Goal: Use online tool/utility

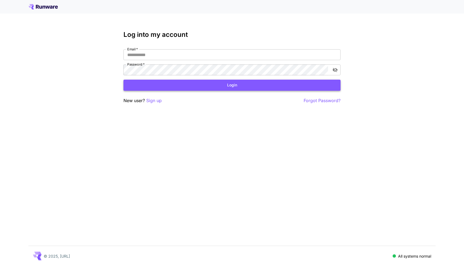
type input "**********"
click at [196, 87] on button "Login" at bounding box center [231, 85] width 217 height 11
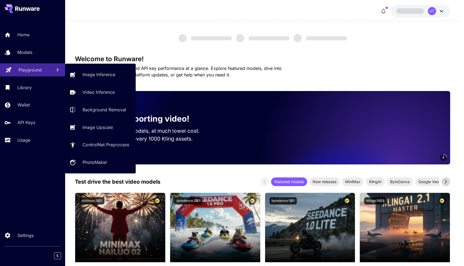
click at [27, 72] on p "Playground" at bounding box center [29, 70] width 23 height 7
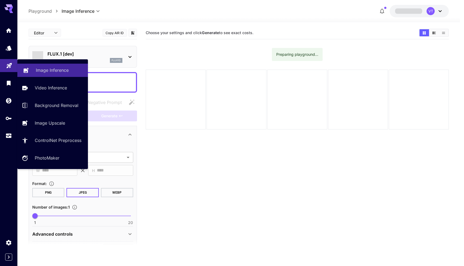
type input "**********"
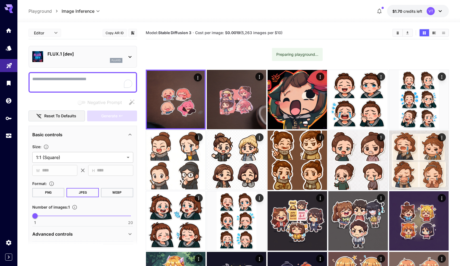
click at [80, 40] on div "Editor **** ​ Copy AIR ID" at bounding box center [82, 34] width 108 height 15
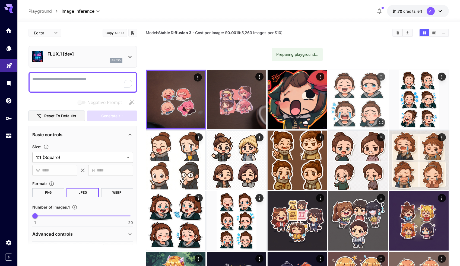
click at [363, 116] on img at bounding box center [357, 99] width 59 height 59
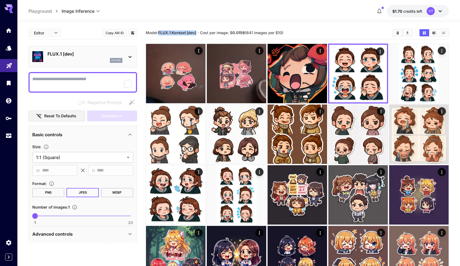
drag, startPoint x: 158, startPoint y: 33, endPoint x: 197, endPoint y: 34, distance: 39.3
click at [196, 34] on span "Model: FLUX.1 Kontext [dev]" at bounding box center [171, 32] width 50 height 5
copy span "FLUX.1 Kontext [dev]"
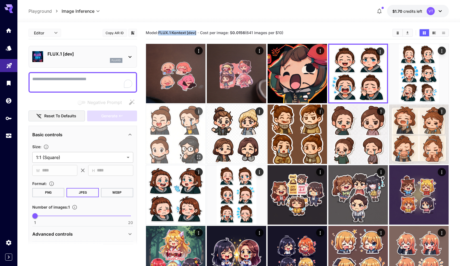
click at [187, 136] on img at bounding box center [175, 134] width 59 height 59
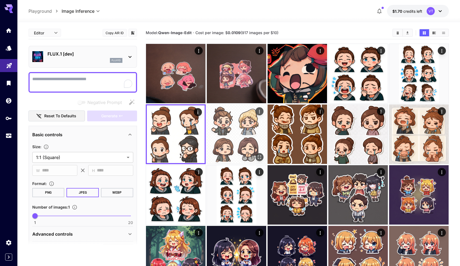
click at [229, 137] on img at bounding box center [236, 134] width 59 height 59
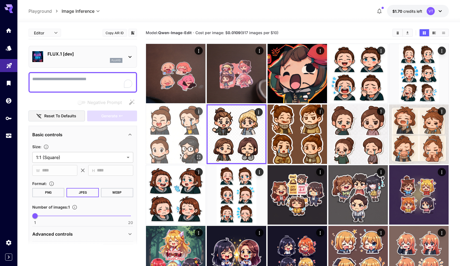
click at [189, 140] on img at bounding box center [175, 134] width 59 height 59
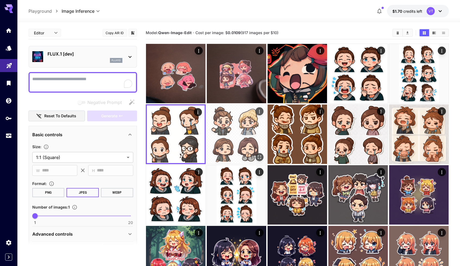
click at [228, 139] on img at bounding box center [236, 134] width 59 height 59
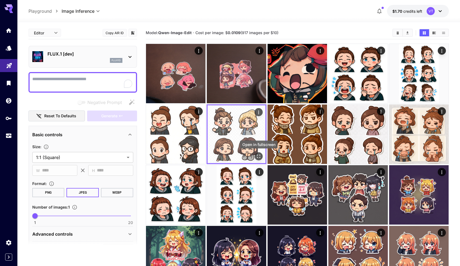
click at [259, 154] on icon "Open in fullscreen" at bounding box center [258, 156] width 5 height 5
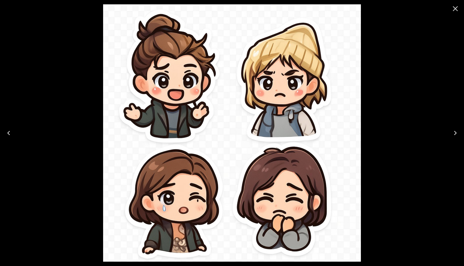
click at [366, 74] on div at bounding box center [232, 133] width 464 height 266
click at [452, 11] on icon "Close" at bounding box center [455, 8] width 9 height 9
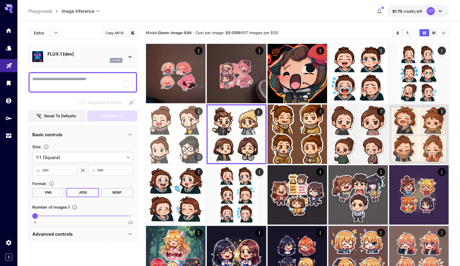
click at [186, 136] on img at bounding box center [175, 134] width 59 height 59
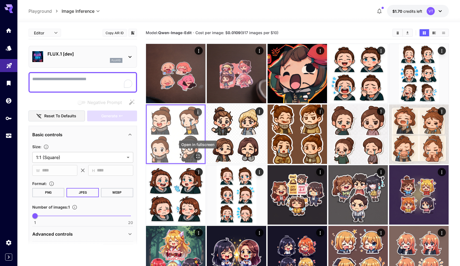
click at [199, 155] on icon "Open in fullscreen" at bounding box center [197, 156] width 5 height 5
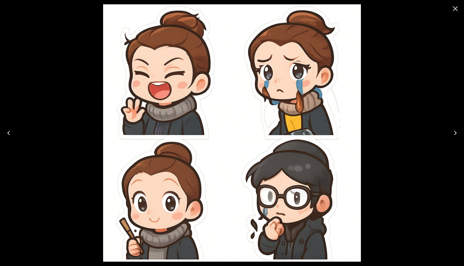
click at [383, 60] on div at bounding box center [232, 133] width 464 height 266
click at [455, 9] on icon "Close" at bounding box center [455, 8] width 5 height 5
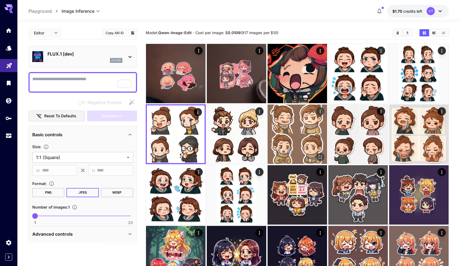
click at [282, 130] on img at bounding box center [296, 134] width 59 height 59
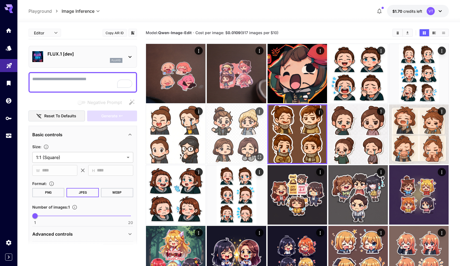
click at [261, 132] on img at bounding box center [236, 134] width 59 height 59
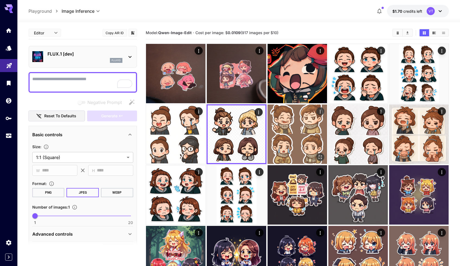
click at [294, 130] on img at bounding box center [296, 134] width 59 height 59
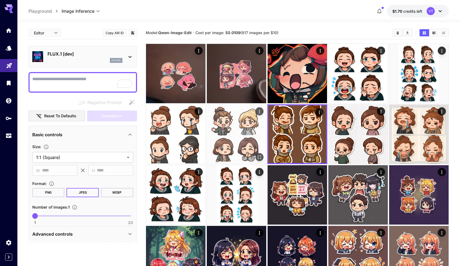
click at [245, 132] on img at bounding box center [236, 134] width 59 height 59
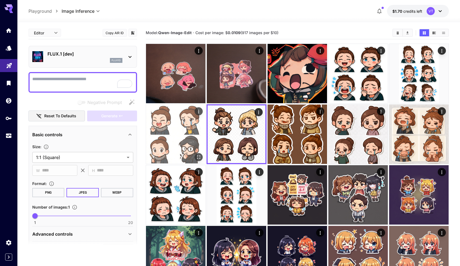
click at [183, 133] on img at bounding box center [175, 134] width 59 height 59
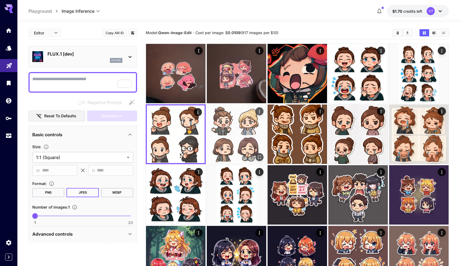
click at [224, 133] on img at bounding box center [236, 134] width 59 height 59
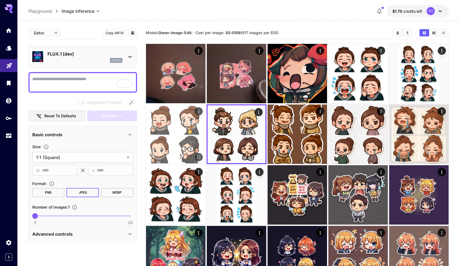
click at [187, 134] on img at bounding box center [175, 134] width 59 height 59
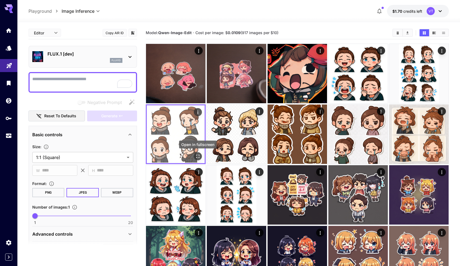
click at [199, 156] on icon "Open in fullscreen" at bounding box center [197, 156] width 5 height 5
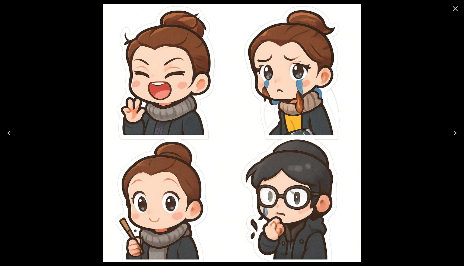
click at [454, 9] on icon "Close" at bounding box center [455, 8] width 9 height 9
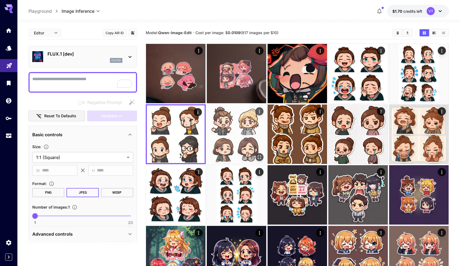
click at [241, 140] on img at bounding box center [236, 134] width 59 height 59
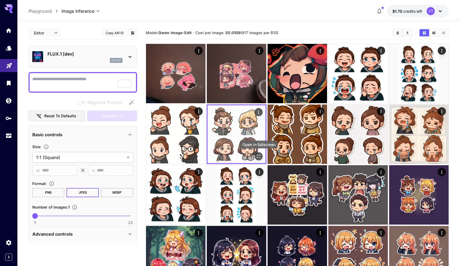
click at [258, 154] on icon "Open in fullscreen" at bounding box center [258, 156] width 5 height 5
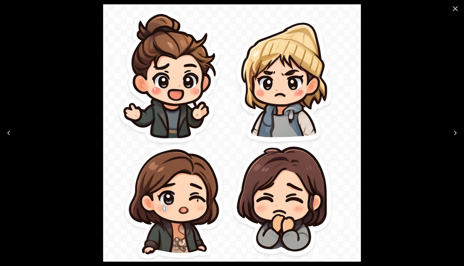
click at [454, 9] on icon "Close" at bounding box center [455, 8] width 5 height 5
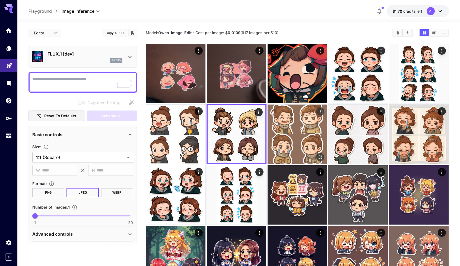
click at [310, 130] on img at bounding box center [296, 134] width 59 height 59
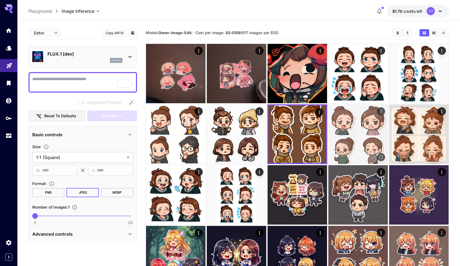
click at [368, 124] on img at bounding box center [357, 134] width 59 height 59
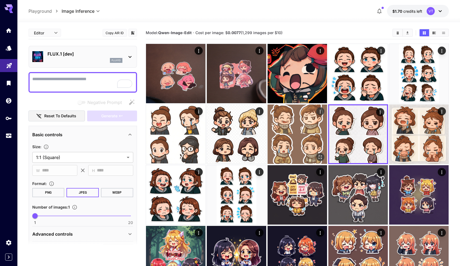
click at [303, 152] on img at bounding box center [296, 134] width 59 height 59
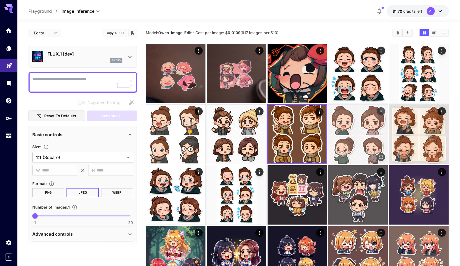
click at [352, 148] on img at bounding box center [357, 134] width 59 height 59
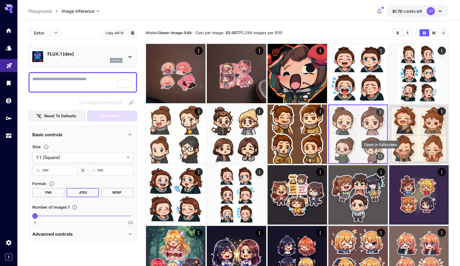
click at [380, 159] on icon "Open in fullscreen" at bounding box center [379, 156] width 5 height 5
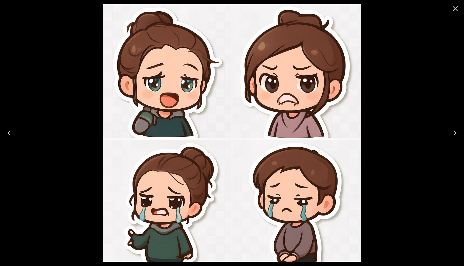
click at [454, 9] on icon "Close" at bounding box center [455, 8] width 9 height 9
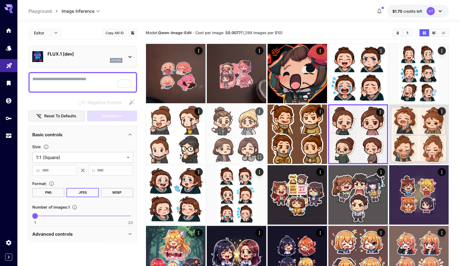
click at [249, 136] on img at bounding box center [236, 134] width 59 height 59
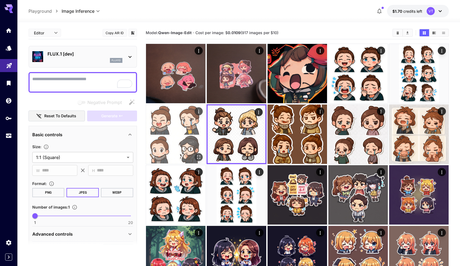
click at [183, 142] on img at bounding box center [175, 134] width 59 height 59
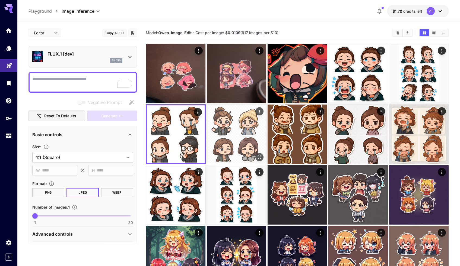
click at [226, 142] on img at bounding box center [236, 134] width 59 height 59
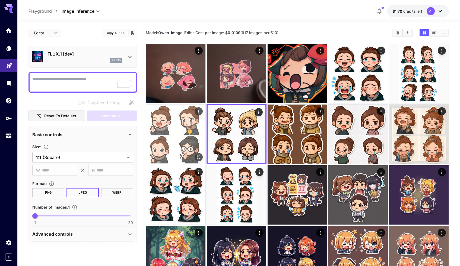
click at [188, 141] on img at bounding box center [175, 134] width 59 height 59
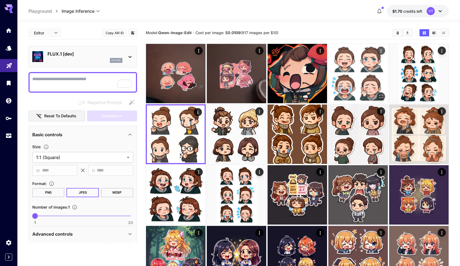
click at [370, 62] on img at bounding box center [357, 73] width 59 height 59
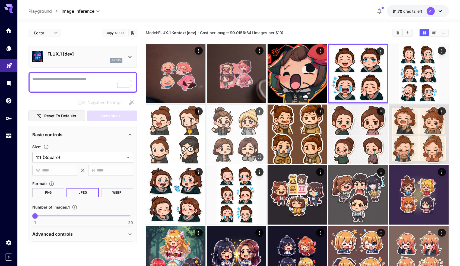
click at [219, 132] on img at bounding box center [236, 134] width 59 height 59
